Goal: Information Seeking & Learning: Learn about a topic

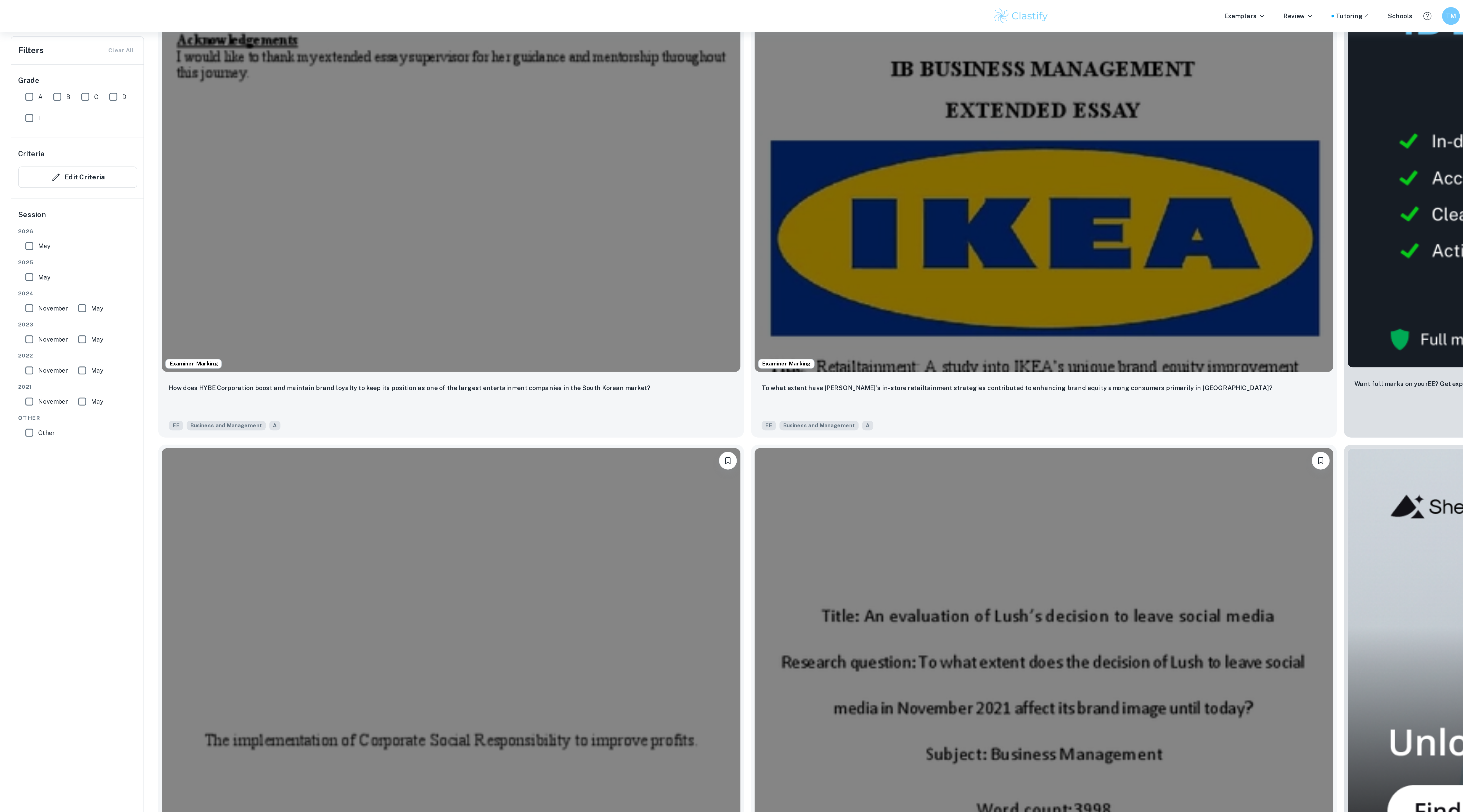
scroll to position [218, 0]
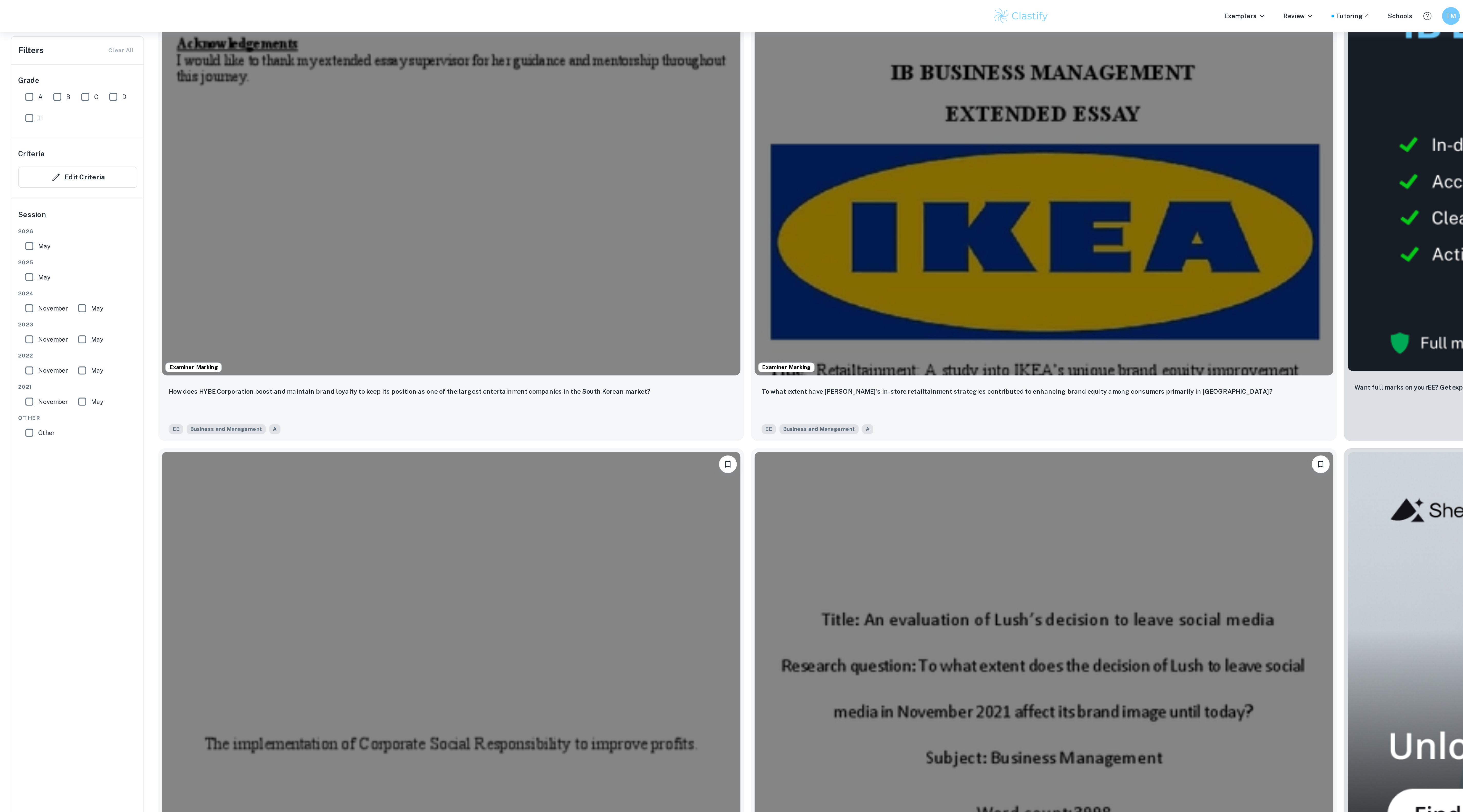
click at [15, 56] on input "A" at bounding box center [17, 56] width 10 height 10
checkbox input "true"
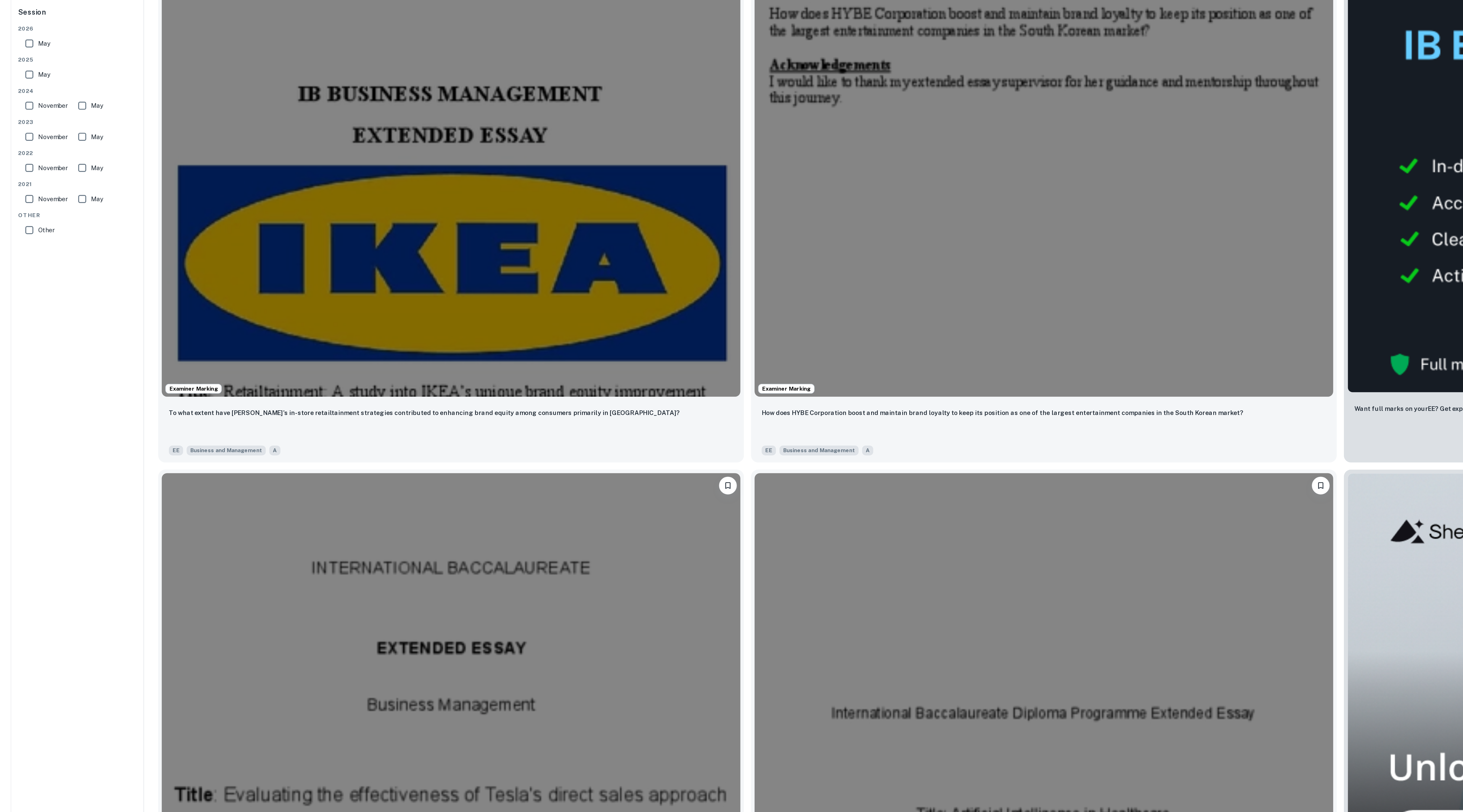
scroll to position [0, 0]
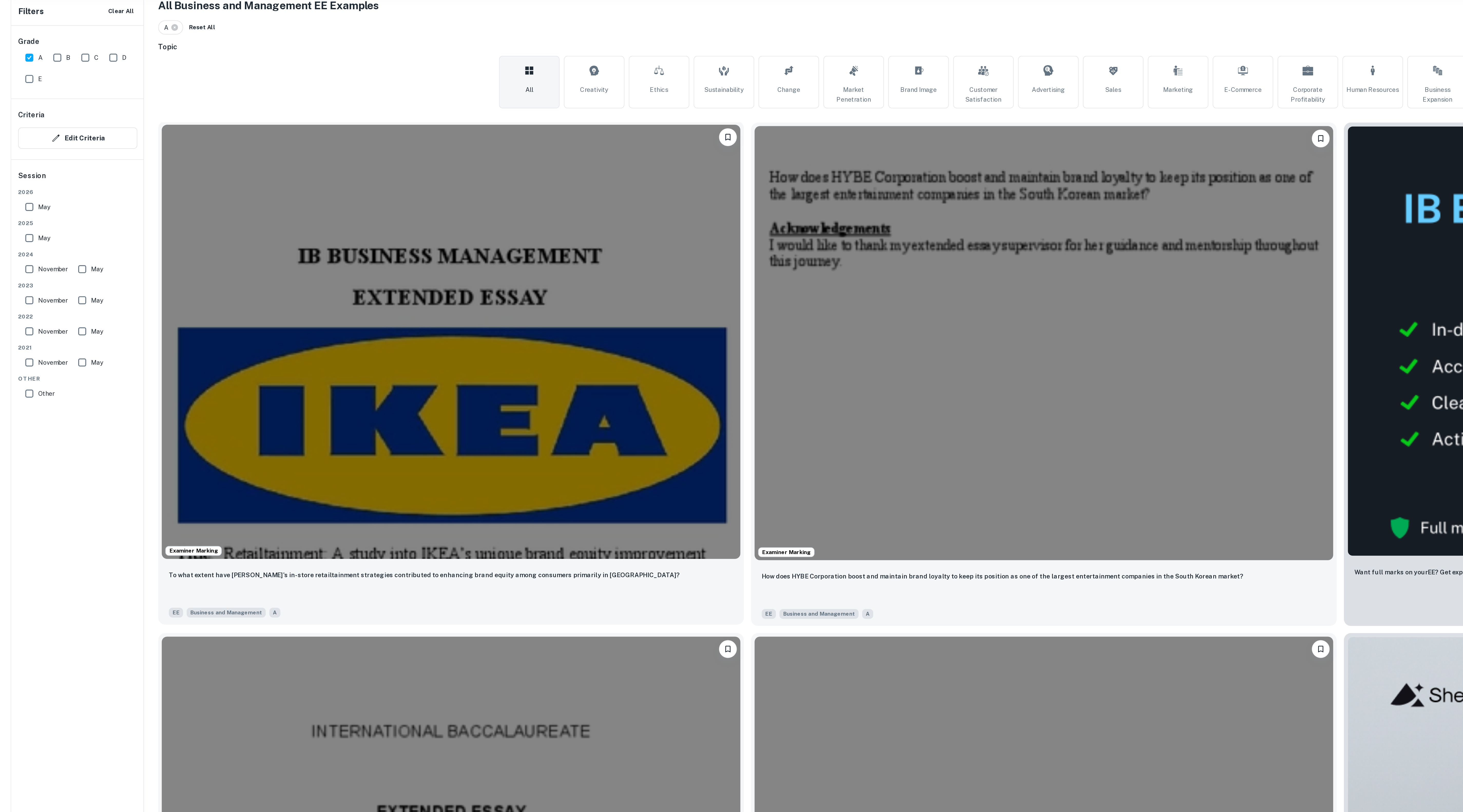
click at [310, 444] on img at bounding box center [261, 321] width 334 height 251
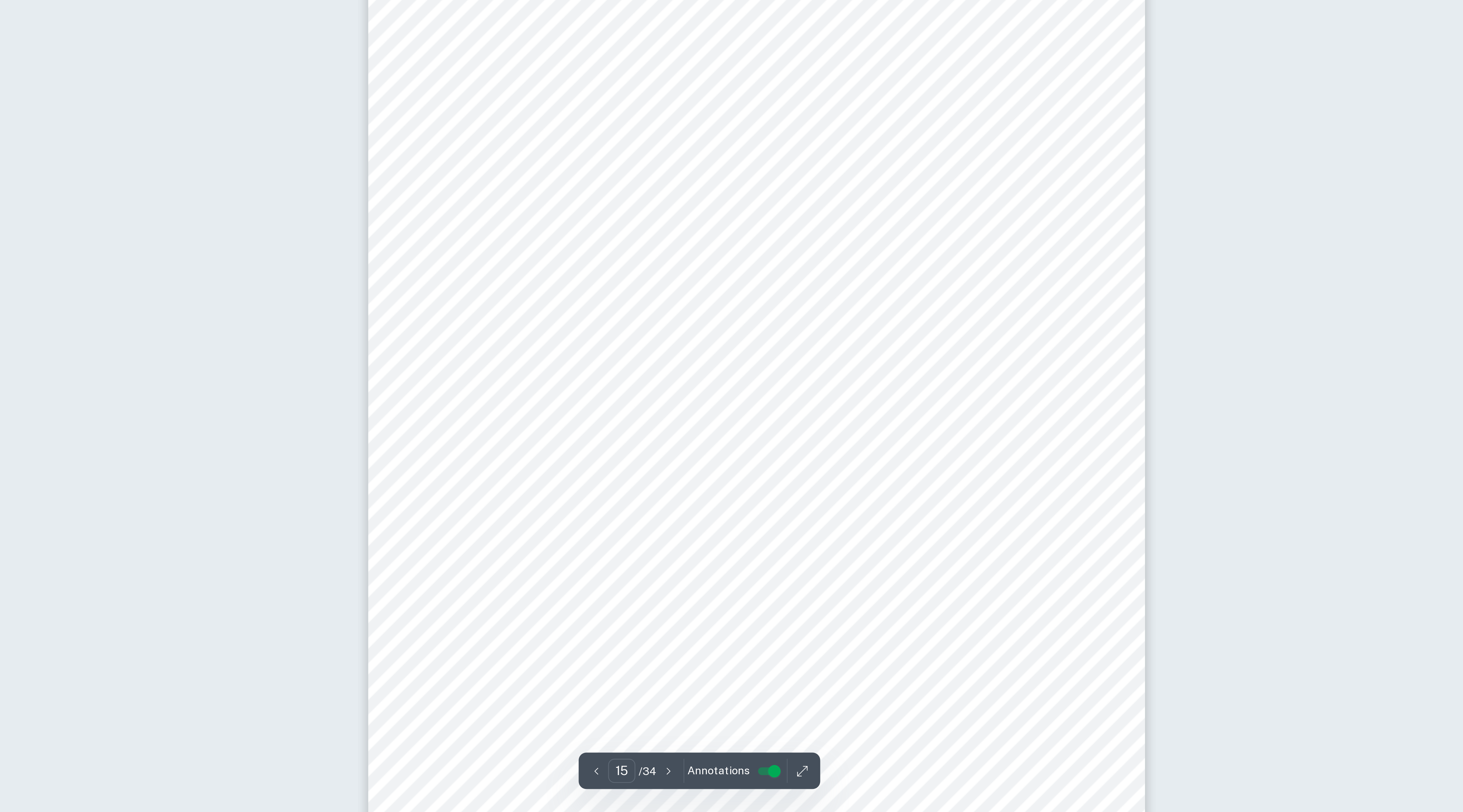
scroll to position [5184, 0]
type input "17"
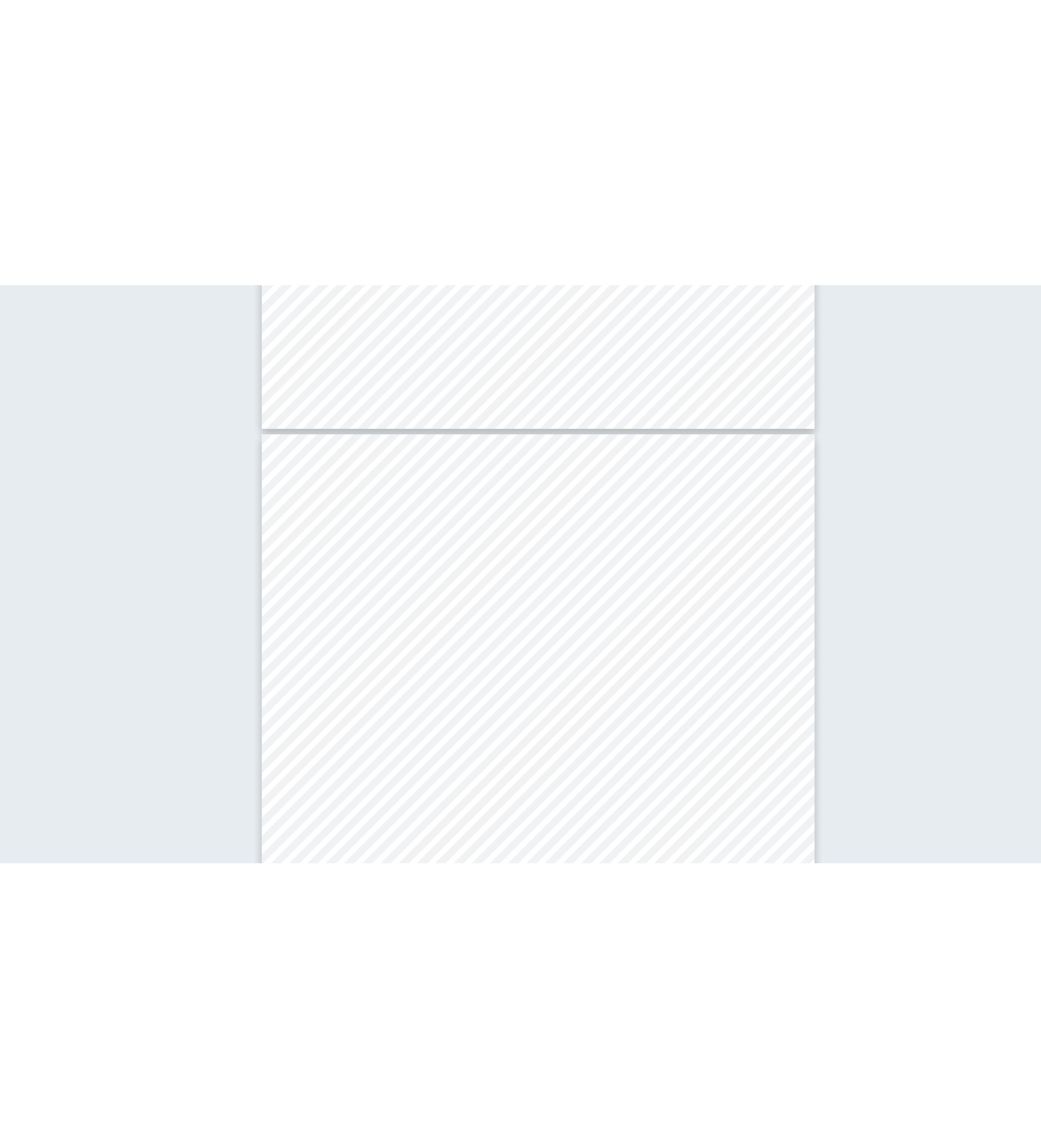
scroll to position [8340, 352]
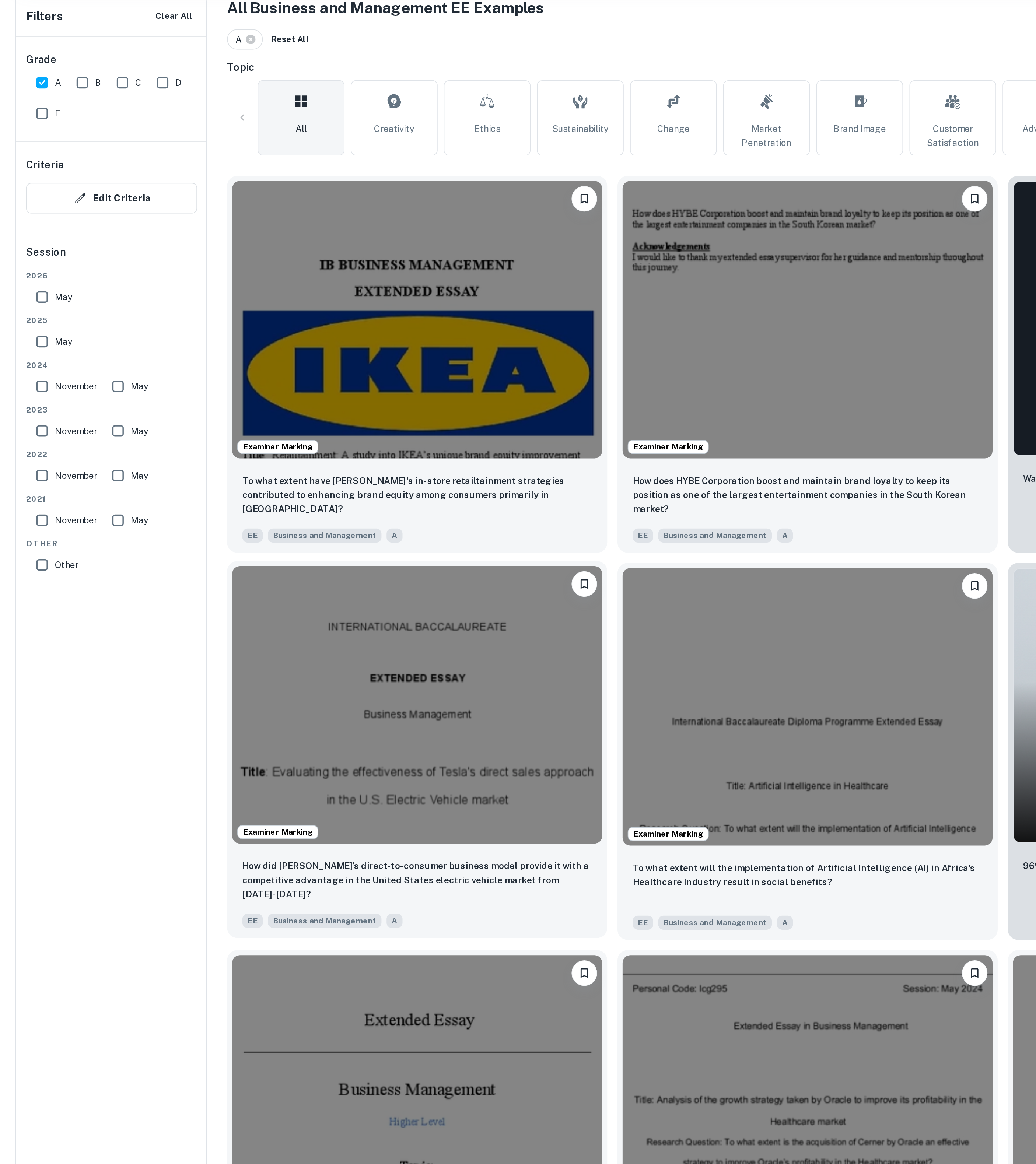
click at [276, 621] on img at bounding box center [241, 584] width 214 height 161
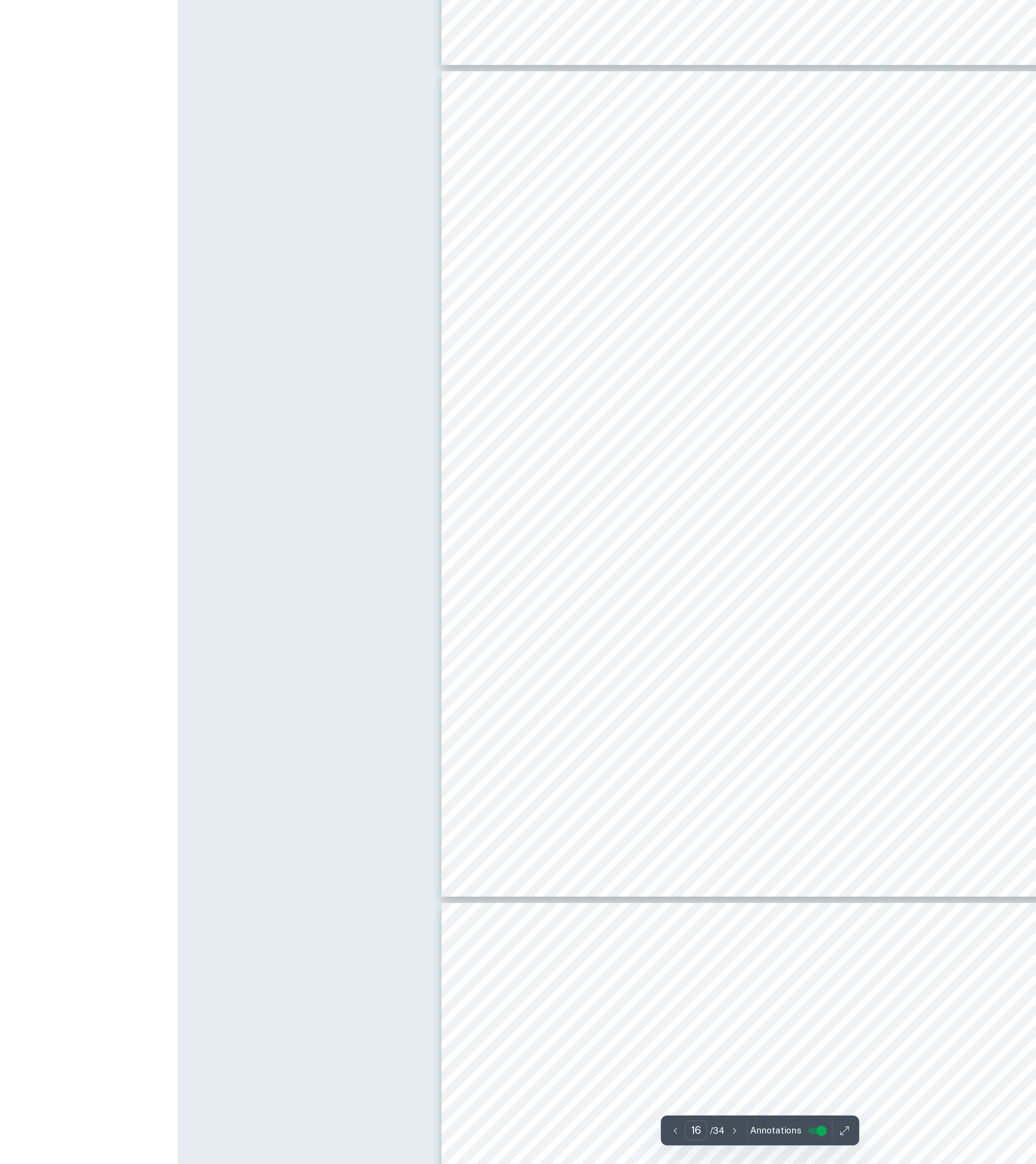
scroll to position [6960, 0]
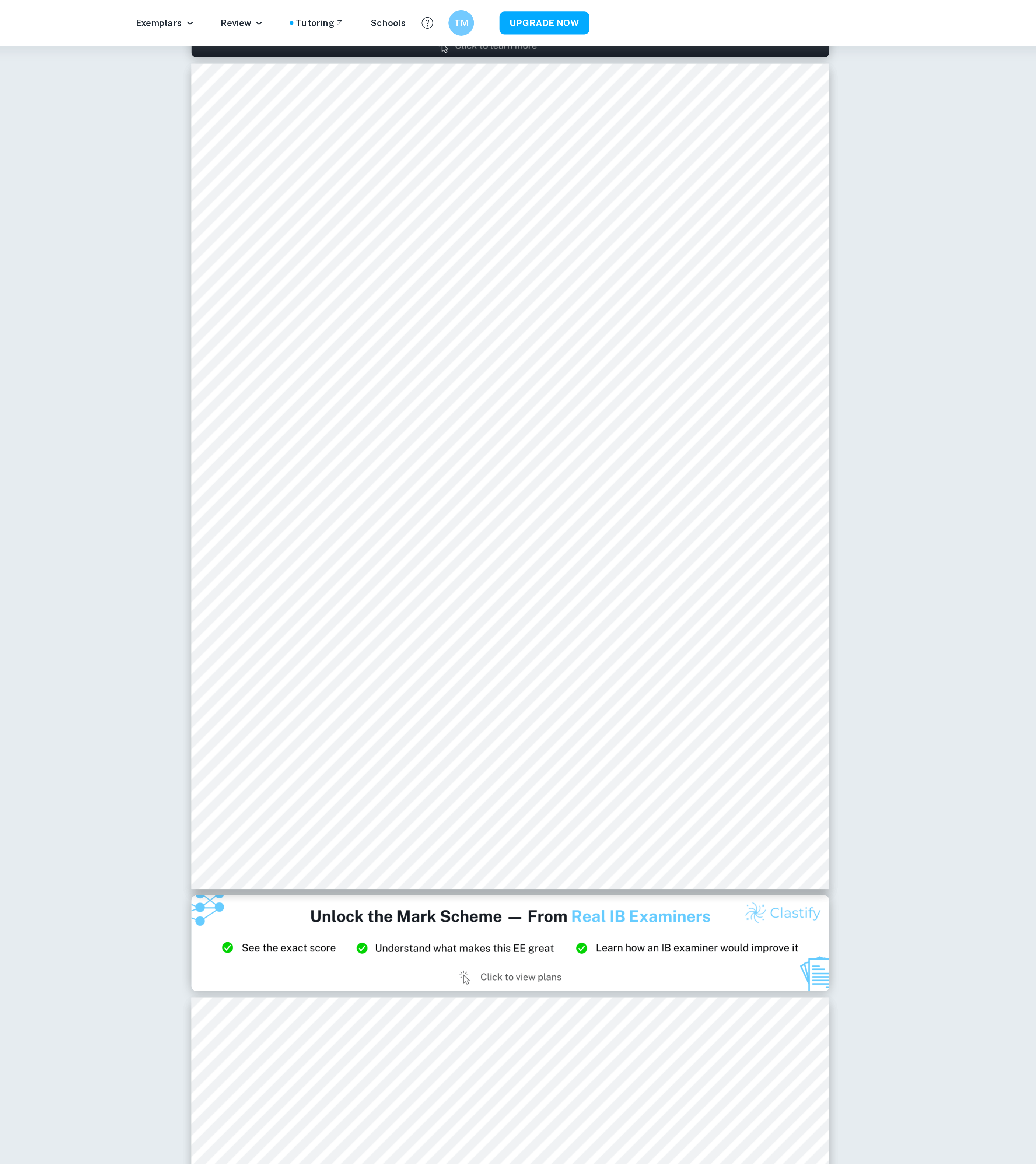
type input "2"
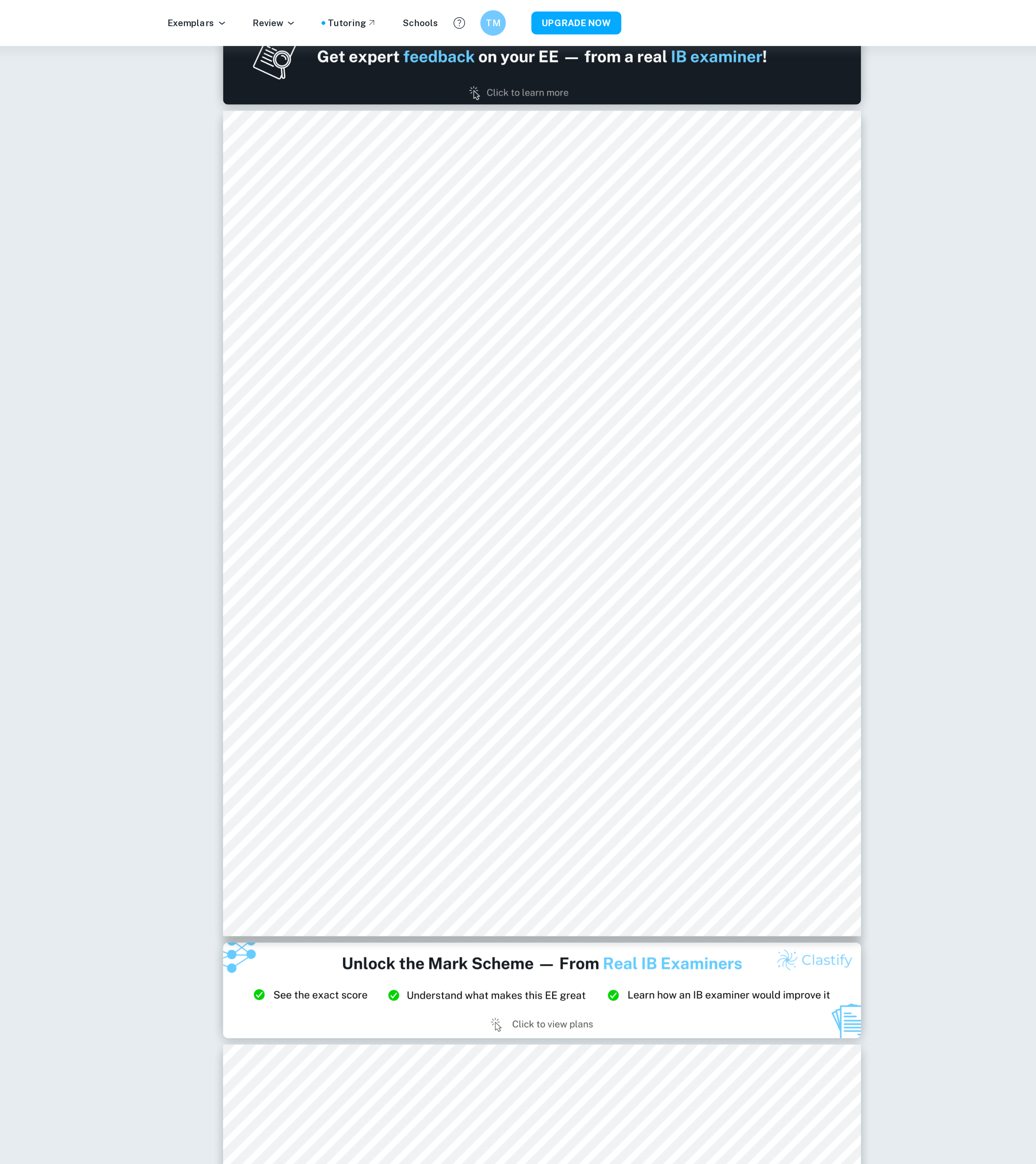
scroll to position [507, 0]
